Goal: Information Seeking & Learning: Understand process/instructions

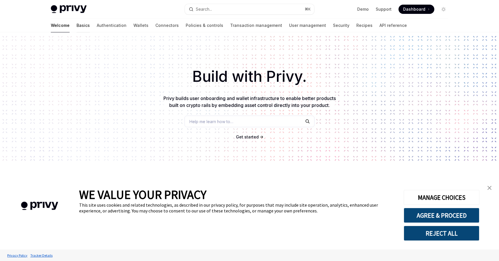
click at [77, 27] on link "Basics" at bounding box center [83, 25] width 13 height 14
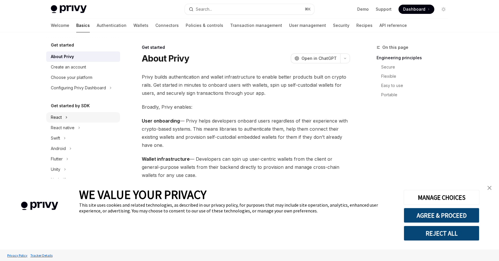
click at [66, 117] on icon at bounding box center [66, 117] width 2 height 7
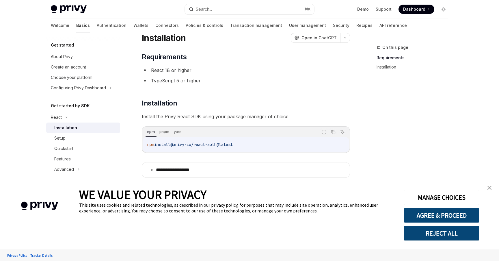
scroll to position [31, 0]
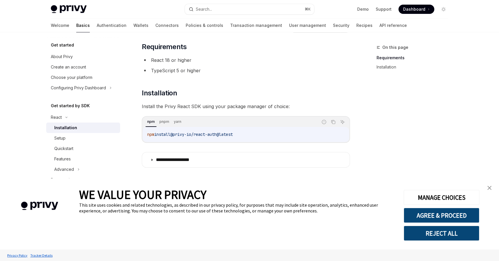
click at [489, 188] on img "close banner" at bounding box center [490, 188] width 4 height 4
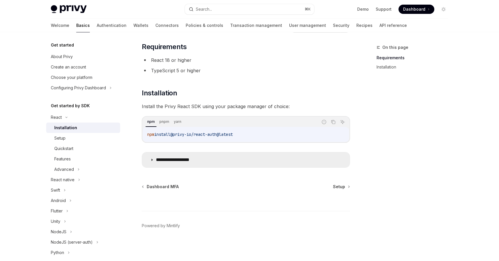
click at [191, 159] on p "**********" at bounding box center [179, 160] width 47 height 6
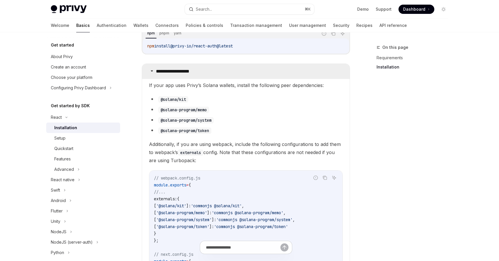
scroll to position [121, 0]
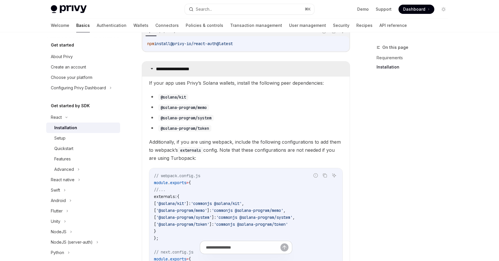
click at [176, 70] on p "**********" at bounding box center [179, 69] width 47 height 6
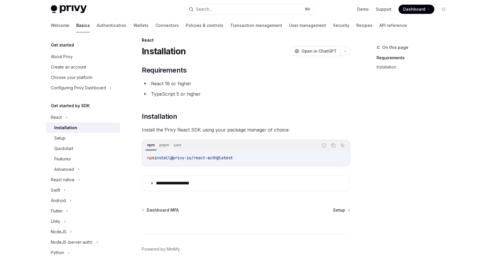
scroll to position [5, 0]
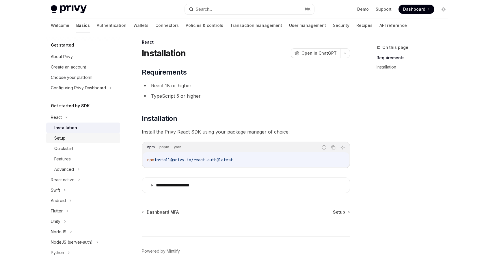
click at [65, 137] on div "Setup" at bounding box center [85, 138] width 62 height 7
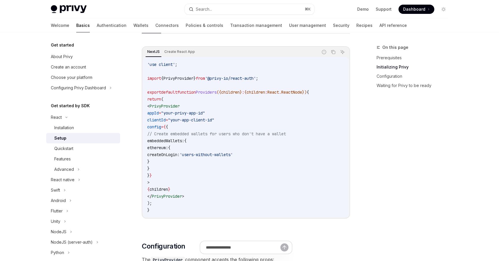
scroll to position [188, 0]
click at [68, 152] on link "Quickstart" at bounding box center [83, 148] width 74 height 10
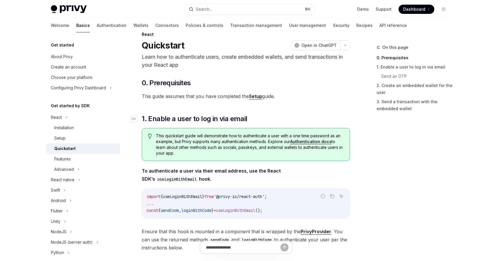
scroll to position [11, 0]
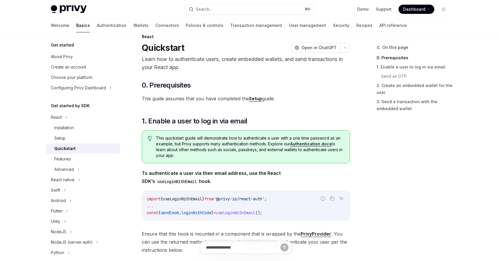
click at [197, 98] on span "This guide assumes that you have completed the Setup guide." at bounding box center [246, 98] width 208 height 8
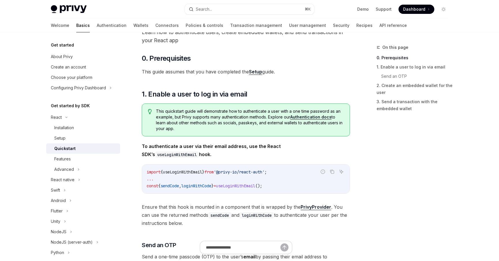
scroll to position [42, 0]
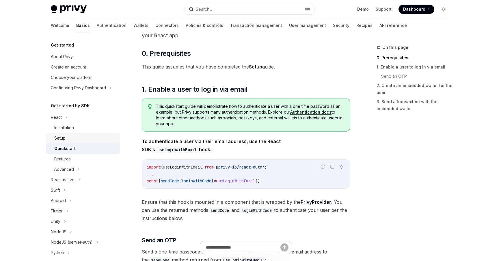
click at [71, 138] on div "Setup" at bounding box center [85, 138] width 62 height 7
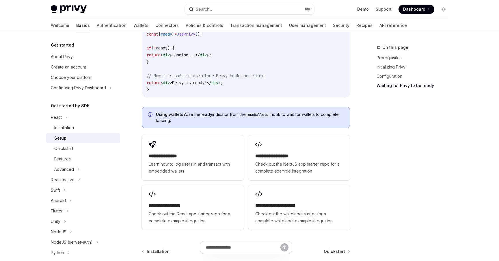
scroll to position [678, 0]
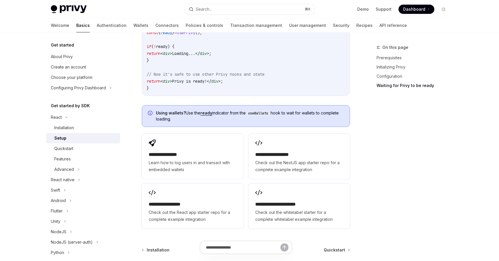
click at [338, 115] on span "Using wallets? Use the ready indicator from the useWallets hook to wait for wal…" at bounding box center [250, 116] width 188 height 12
click at [389, 133] on div "On this page Prerequisites Initializing Privy Configuration Waiting for Privy t…" at bounding box center [409, 152] width 88 height 217
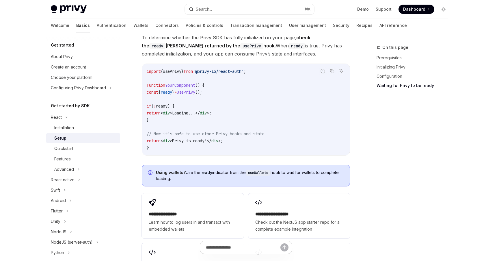
scroll to position [624, 0]
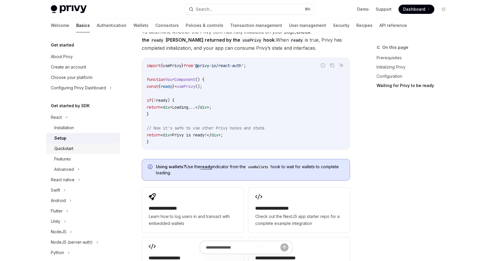
click at [71, 148] on div "Quickstart" at bounding box center [63, 148] width 19 height 7
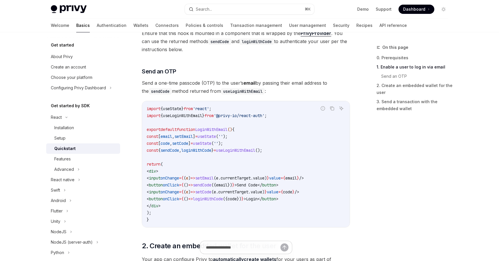
scroll to position [216, 0]
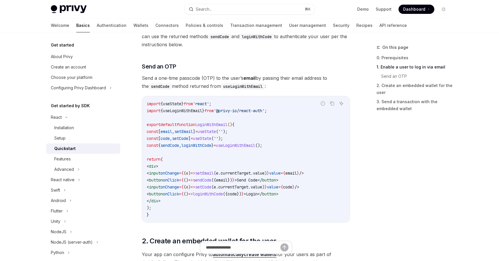
click at [239, 87] on code "useLoginWithEmail" at bounding box center [243, 86] width 44 height 6
click at [72, 171] on div "Advanced" at bounding box center [64, 169] width 20 height 7
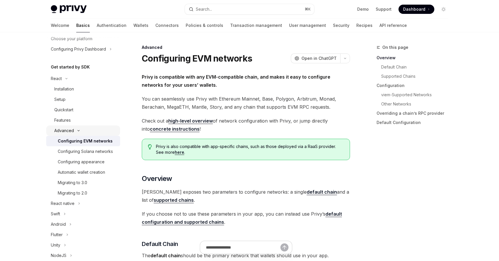
scroll to position [40, 0]
click at [91, 163] on div "Configuring appearance" at bounding box center [81, 160] width 47 height 7
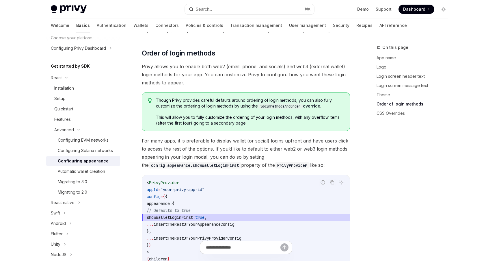
scroll to position [1109, 0]
click at [207, 136] on span "For many apps, it is preferable to display wallet (or social) logins upfront an…" at bounding box center [246, 152] width 208 height 32
click at [237, 136] on span "For many apps, it is preferable to display wallet (or social) logins upfront an…" at bounding box center [246, 152] width 208 height 32
click at [200, 136] on span "For many apps, it is preferable to display wallet (or social) logins upfront an…" at bounding box center [246, 152] width 208 height 32
click at [221, 136] on span "For many apps, it is preferable to display wallet (or social) logins upfront an…" at bounding box center [246, 152] width 208 height 32
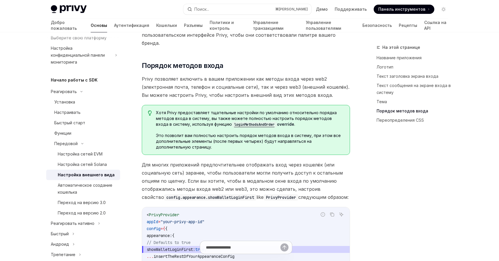
scroll to position [1256, 0]
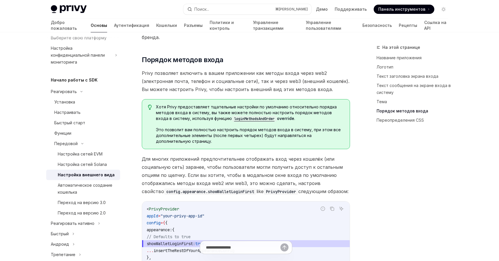
click at [217, 155] on span "Для многих приложений предпочтительнее отображать вход через кошелёк (или социа…" at bounding box center [246, 175] width 208 height 40
click at [249, 156] on font "Для многих приложений предпочтительнее отображать вход через кошелёк (или социа…" at bounding box center [242, 175] width 201 height 38
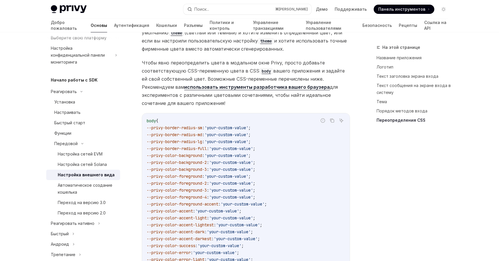
scroll to position [1647, 0]
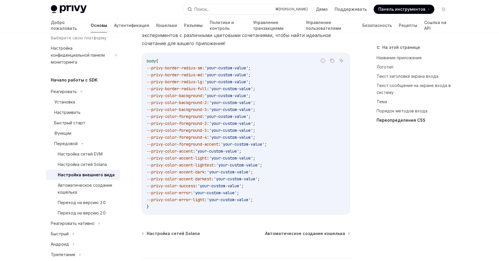
click at [214, 162] on span "--privy-color-accent-lightest" at bounding box center [180, 164] width 67 height 5
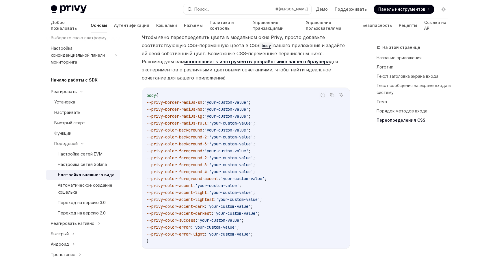
scroll to position [1582, 0]
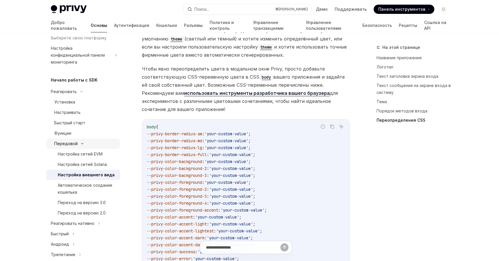
click at [80, 138] on div "Передовой" at bounding box center [83, 143] width 74 height 10
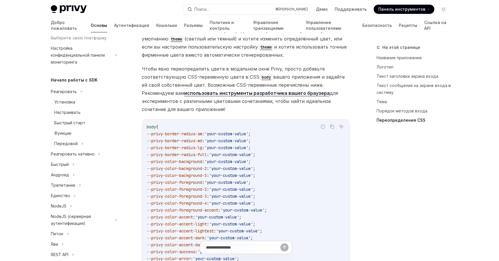
click at [223, 123] on code "body { --privy-border-radius-sm : 'your-custom-value' ; --privy-border-radius-m…" at bounding box center [246, 199] width 198 height 152
click at [219, 145] on span "'your-custom-value'" at bounding box center [226, 147] width 44 height 5
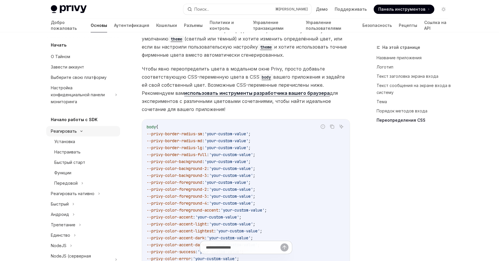
click at [69, 129] on font "Реагировать" at bounding box center [64, 131] width 26 height 5
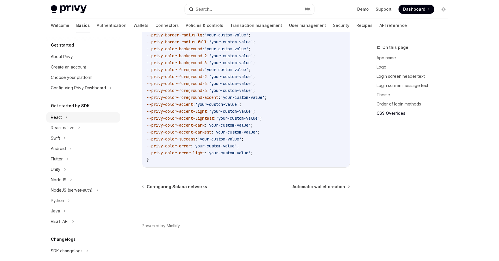
scroll to position [1471, 0]
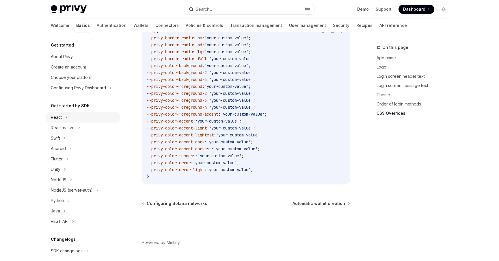
click at [91, 192] on div "NodeJS (server-auth)" at bounding box center [72, 190] width 42 height 7
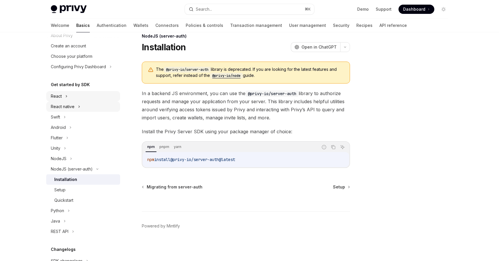
scroll to position [24, 0]
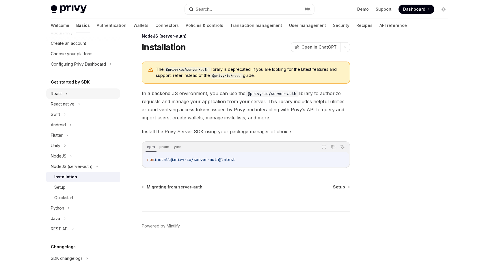
click at [235, 91] on span "In a backend JS environment, you can use the @privy-io/server-auth library to a…" at bounding box center [246, 105] width 208 height 32
click at [79, 187] on div "Setup" at bounding box center [85, 187] width 62 height 7
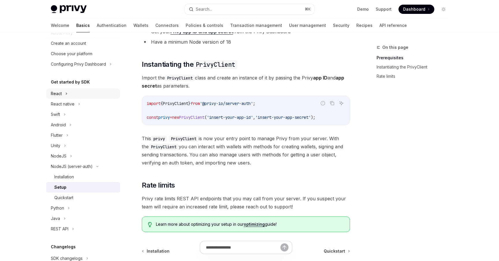
scroll to position [111, 0]
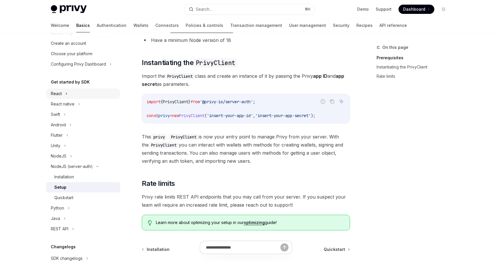
click at [260, 147] on span "This privy PrivyClient is now your entry point to manage Privy from your server…" at bounding box center [246, 149] width 208 height 32
click at [292, 139] on span "This privy PrivyClient is now your entry point to manage Privy from your server…" at bounding box center [246, 149] width 208 height 32
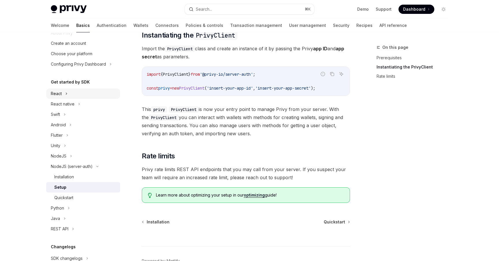
scroll to position [142, 0]
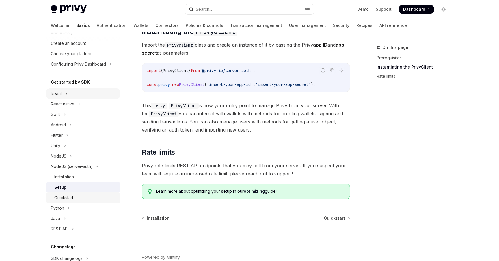
click at [88, 193] on link "Quickstart" at bounding box center [83, 197] width 74 height 10
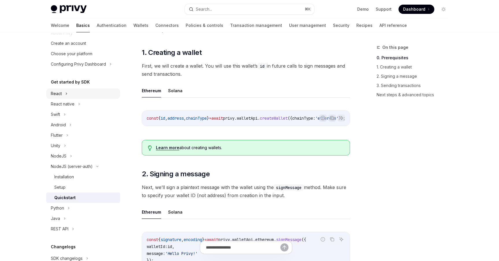
scroll to position [176, 0]
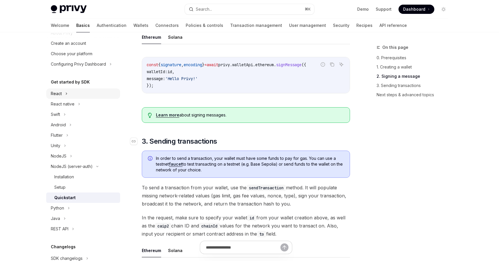
click at [202, 142] on span "3. Sending transactions" at bounding box center [179, 141] width 75 height 9
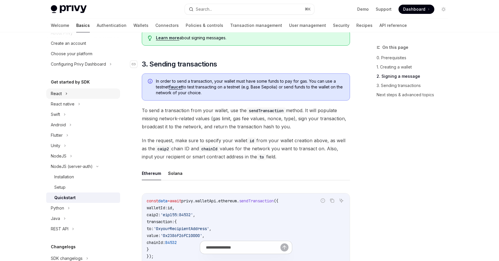
scroll to position [401, 0]
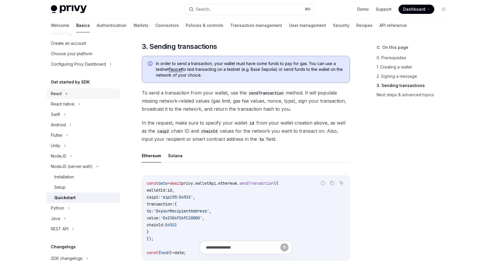
click at [205, 112] on span "To send a transaction from your wallet, use the sendTransaction method. It will…" at bounding box center [246, 101] width 208 height 24
click at [220, 109] on span "To send a transaction from your wallet, use the sendTransaction method. It will…" at bounding box center [246, 101] width 208 height 24
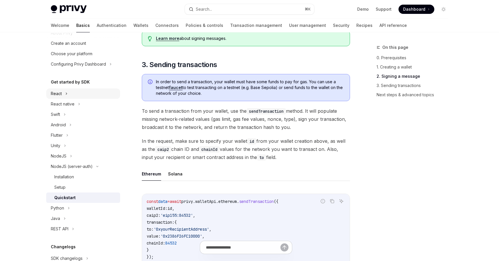
scroll to position [397, 0]
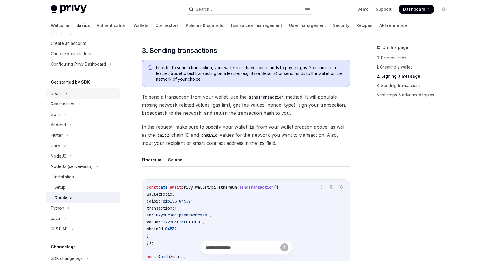
click at [274, 190] on span "sendTransaction" at bounding box center [256, 187] width 35 height 5
copy span "sendTransaction"
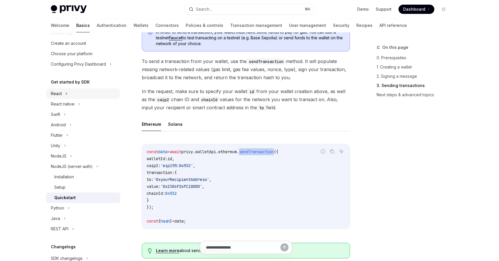
scroll to position [432, 0]
click at [90, 167] on div "NodeJS (server-auth)" at bounding box center [72, 166] width 42 height 7
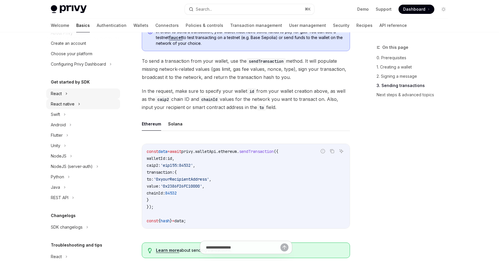
click at [74, 104] on div "React native" at bounding box center [83, 104] width 74 height 10
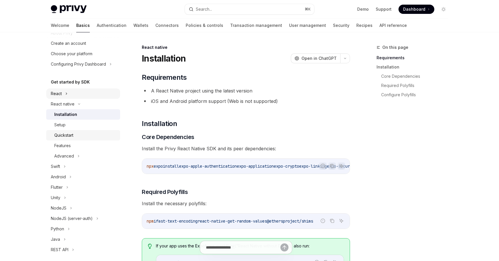
click at [77, 136] on div "Quickstart" at bounding box center [85, 135] width 62 height 7
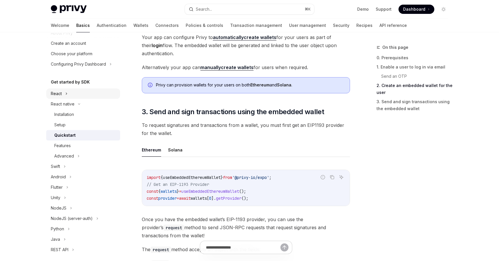
scroll to position [579, 0]
click at [241, 199] on span "getProvider" at bounding box center [228, 197] width 25 height 5
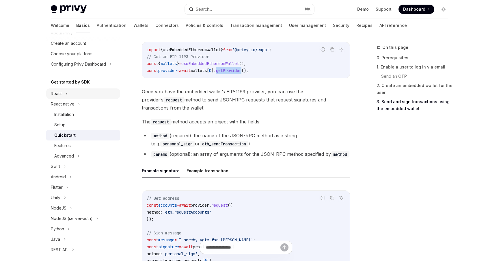
scroll to position [708, 0]
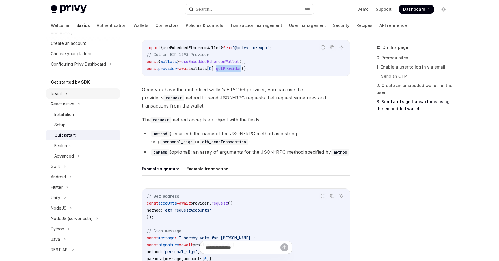
copy span "getProvider"
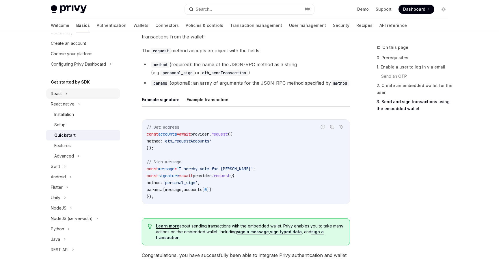
scroll to position [730, 0]
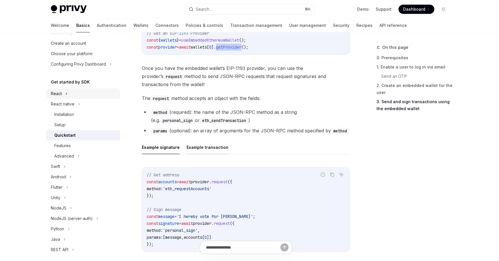
click at [204, 147] on button "Example transaction" at bounding box center [208, 147] width 42 height 14
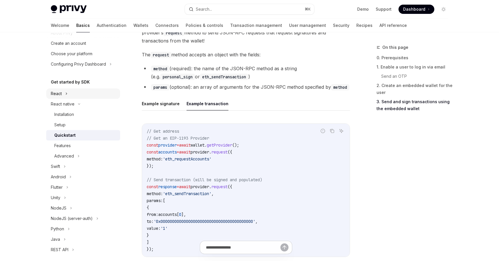
scroll to position [803, 0]
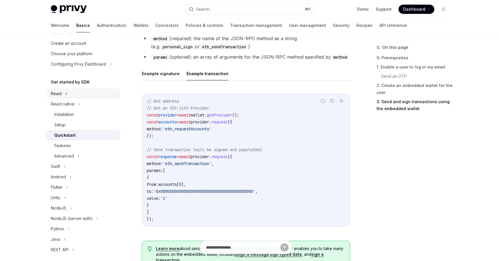
click at [228, 124] on span "request" at bounding box center [219, 121] width 16 height 5
click at [204, 156] on span "provider" at bounding box center [200, 156] width 18 height 5
click at [206, 156] on span "provider" at bounding box center [200, 156] width 18 height 5
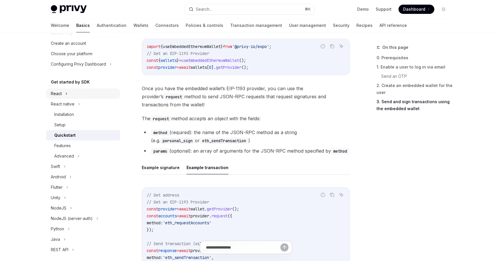
scroll to position [690, 0]
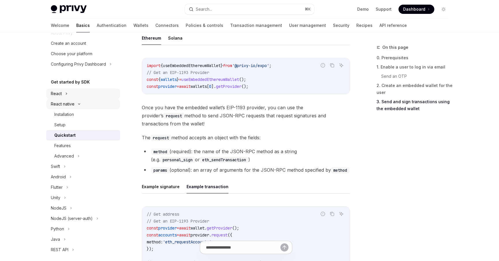
click at [64, 107] on div "React native" at bounding box center [63, 104] width 24 height 7
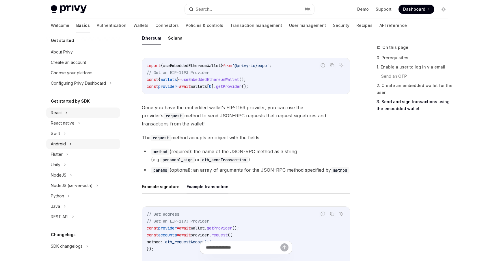
scroll to position [4, 0]
click at [69, 177] on div "NodeJS" at bounding box center [83, 175] width 74 height 10
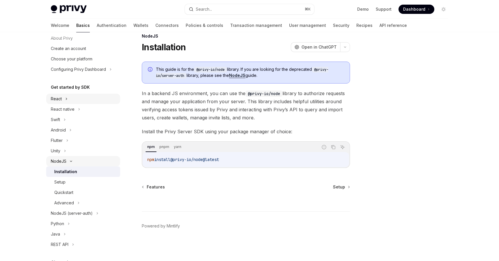
scroll to position [23, 0]
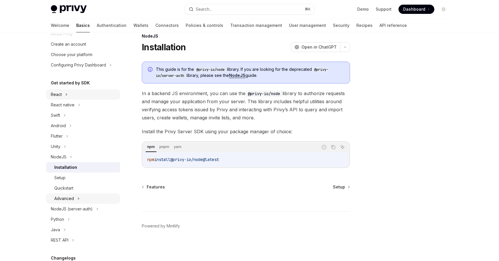
click at [81, 198] on div "Advanced" at bounding box center [83, 198] width 74 height 10
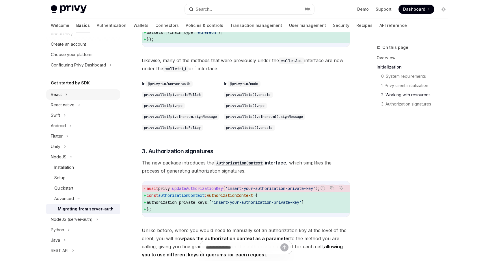
scroll to position [511, 0]
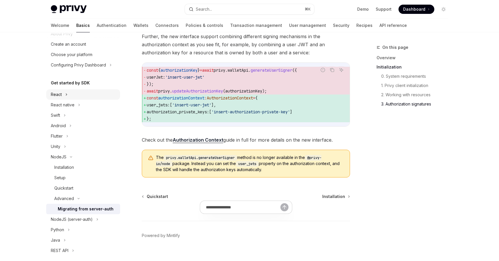
scroll to position [761, 0]
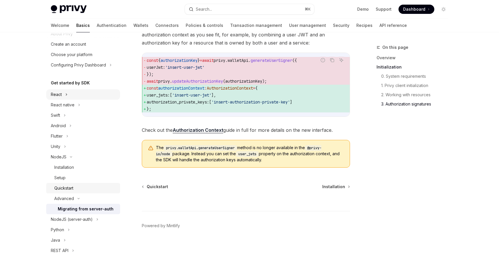
click at [73, 189] on div "Quickstart" at bounding box center [63, 188] width 19 height 7
type textarea "*"
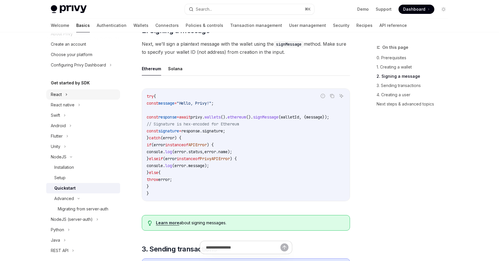
scroll to position [416, 0]
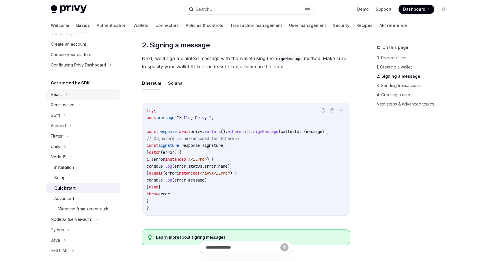
click at [186, 159] on span "instanceof" at bounding box center [176, 159] width 23 height 5
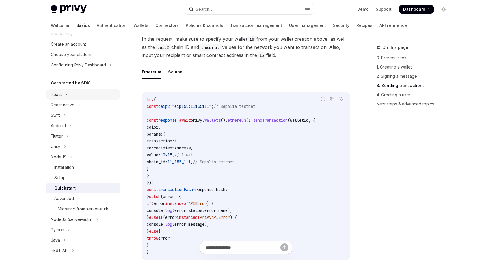
scroll to position [741, 0]
